Goal: Browse casually: Explore the website without a specific task or goal

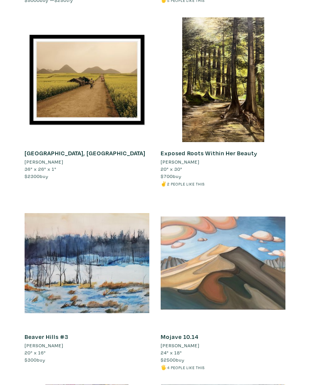
scroll to position [2119, 0]
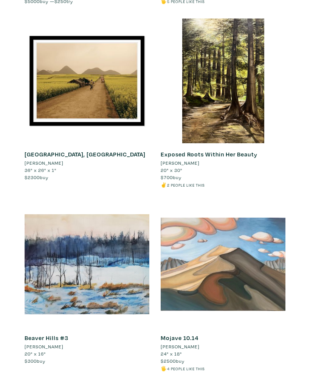
click at [245, 108] on div at bounding box center [223, 81] width 125 height 125
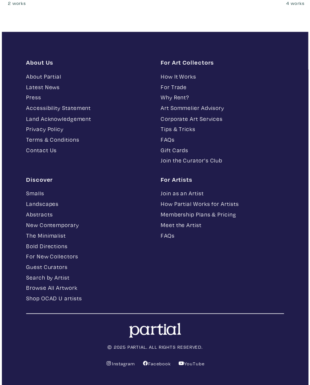
scroll to position [2168, 0]
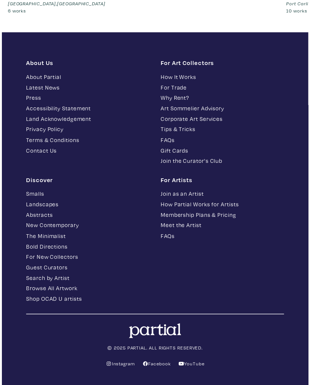
scroll to position [2035, 0]
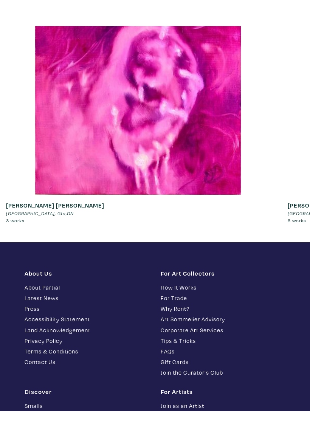
scroll to position [1926, 0]
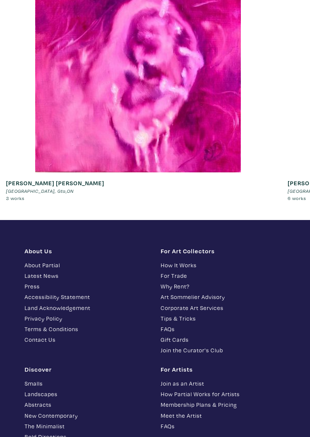
click at [17, 7] on div at bounding box center [137, 69] width 275 height 207
